Goal: Find specific fact: Find specific fact

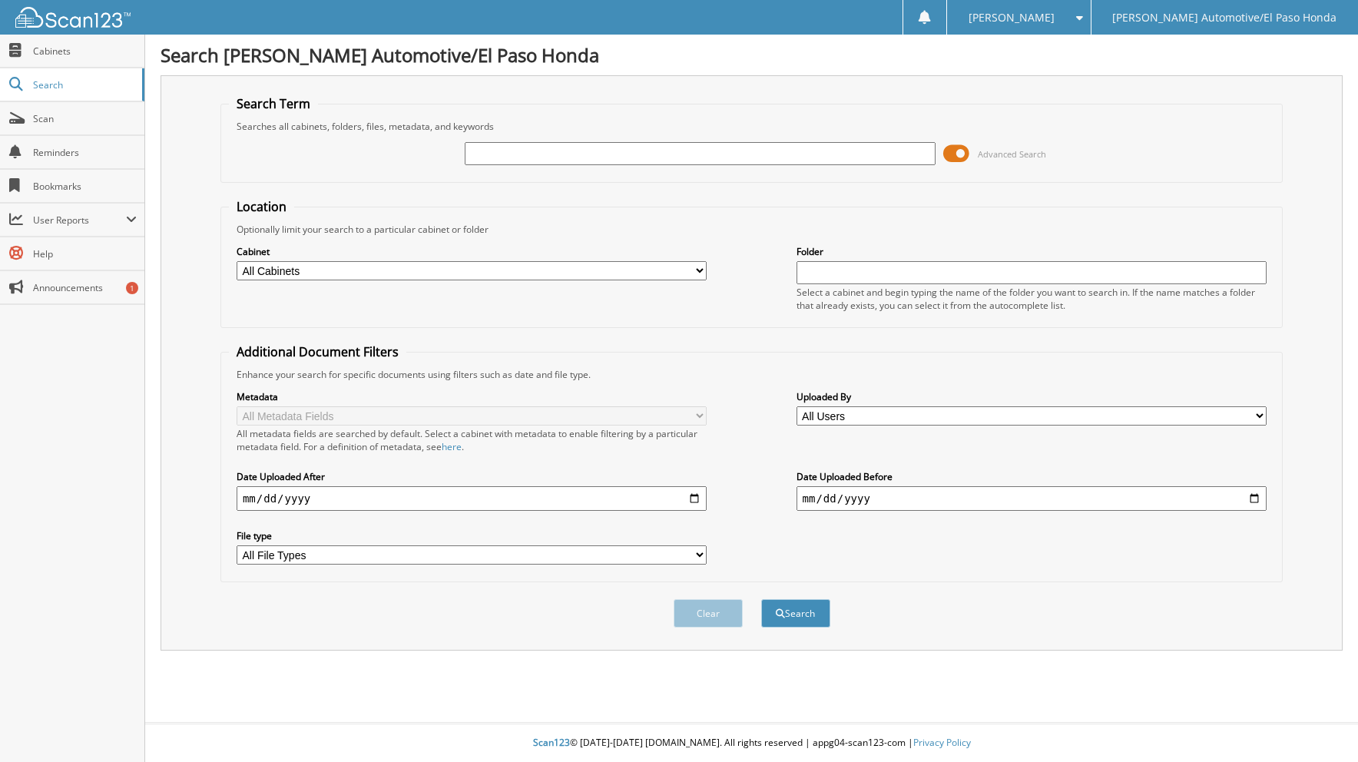
click at [654, 147] on input "text" at bounding box center [700, 153] width 471 height 23
type input "50593a"
click at [761, 599] on button "Search" at bounding box center [795, 613] width 69 height 28
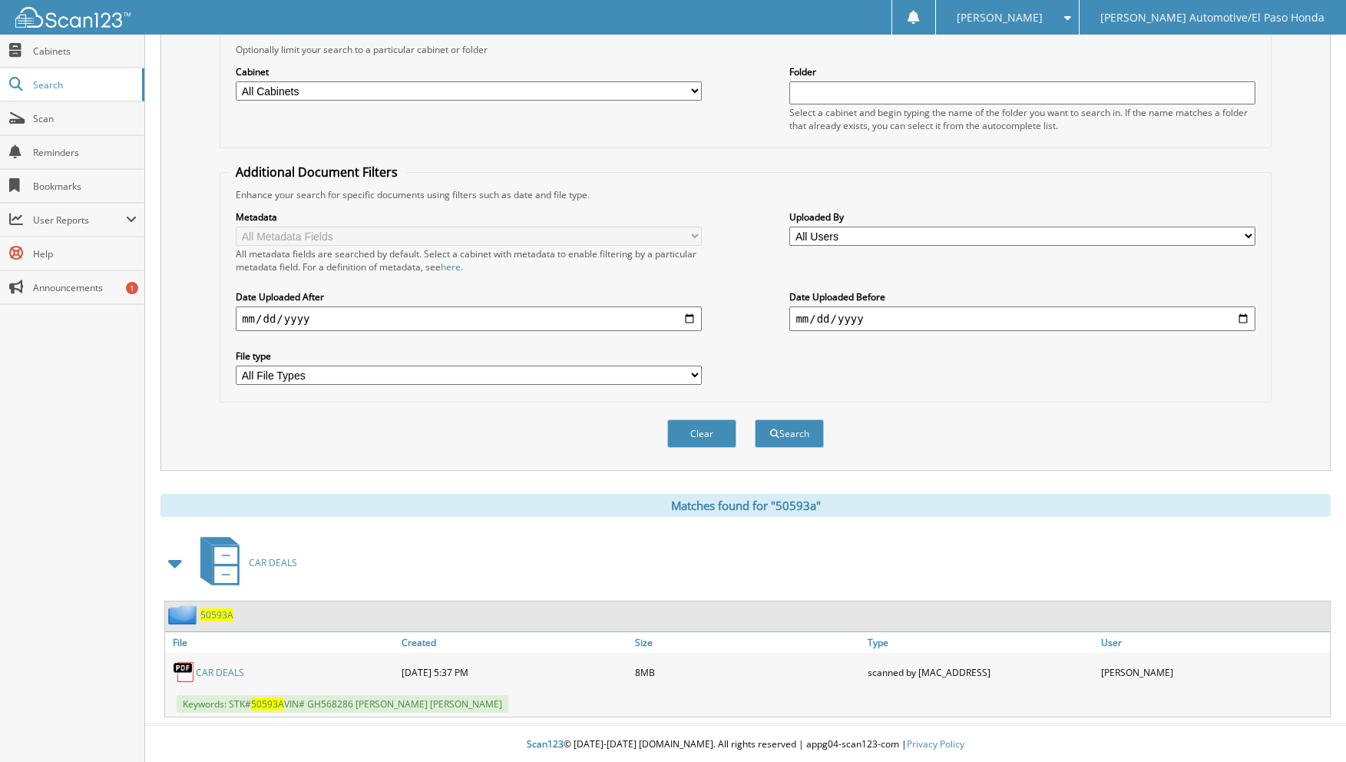
scroll to position [182, 0]
click at [223, 621] on div "50593A" at bounding box center [199, 613] width 68 height 19
click at [224, 612] on span "50593A" at bounding box center [216, 613] width 33 height 13
